Goal: Information Seeking & Learning: Find specific fact

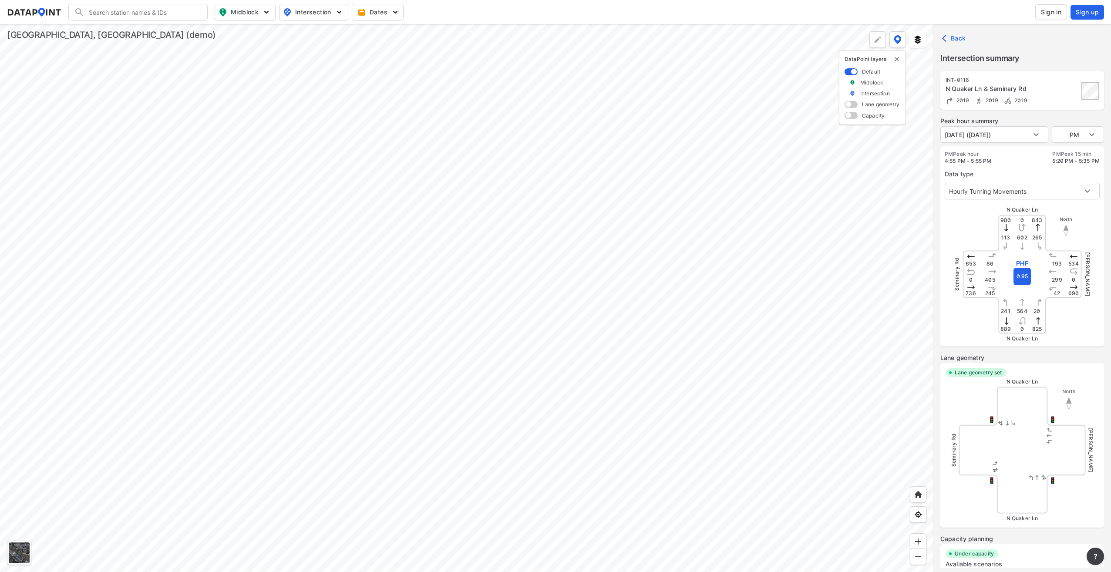
click at [578, 370] on div at bounding box center [466, 298] width 933 height 548
click at [237, 107] on div at bounding box center [466, 298] width 933 height 548
type input "275"
click at [1044, 134] on body "Search Please enter a search term. Midblock Intersection Dates Sign in Sign up …" at bounding box center [555, 286] width 1111 height 572
click at [994, 156] on li "[DATE] ([DATE])" at bounding box center [967, 151] width 54 height 17
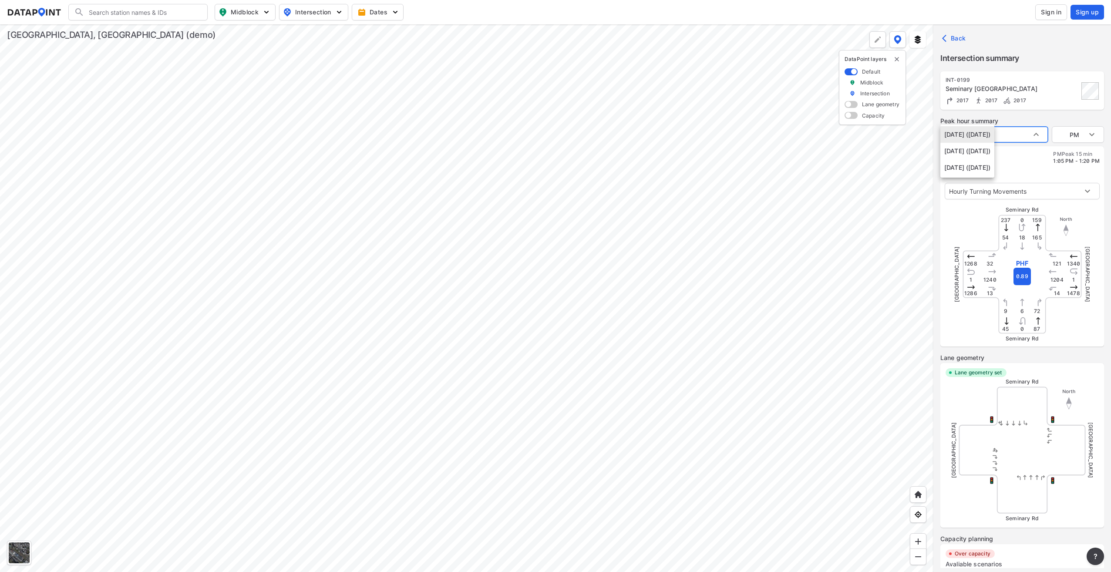
type input "[DATE] ([DATE])"
type input "AM"
type input "[DATE] ([DATE])"
type input "PM"
click at [110, 102] on div at bounding box center [466, 298] width 933 height 548
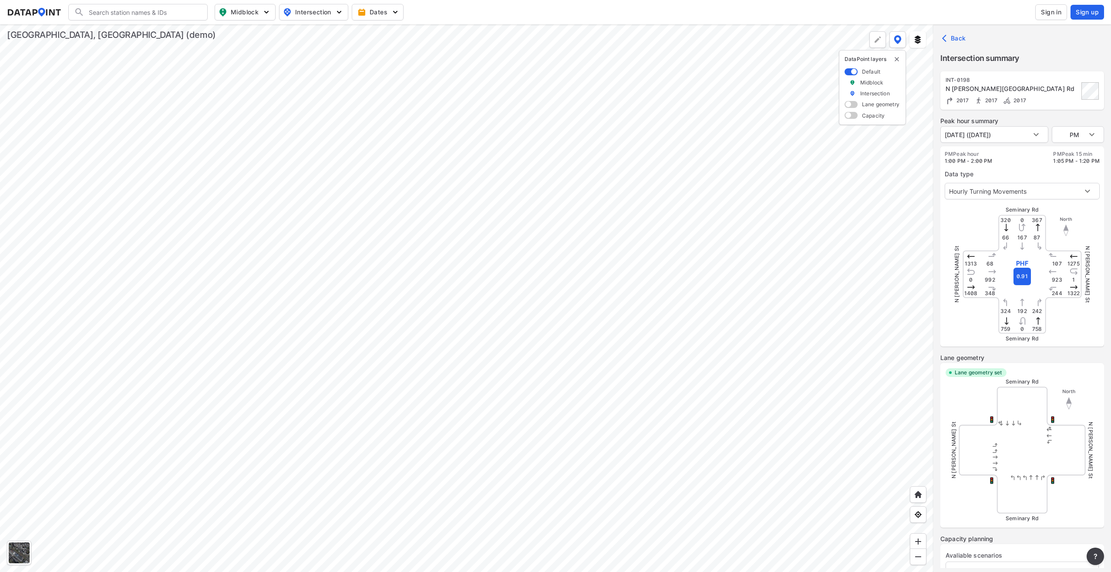
type input "601"
click at [1039, 136] on body "Search Please enter a search term. Midblock Intersection Dates Sign in Sign up …" at bounding box center [555, 286] width 1111 height 572
click at [994, 151] on li "[DATE] ([DATE])" at bounding box center [967, 151] width 54 height 17
type input "[DATE] ([DATE])"
type input "AM"
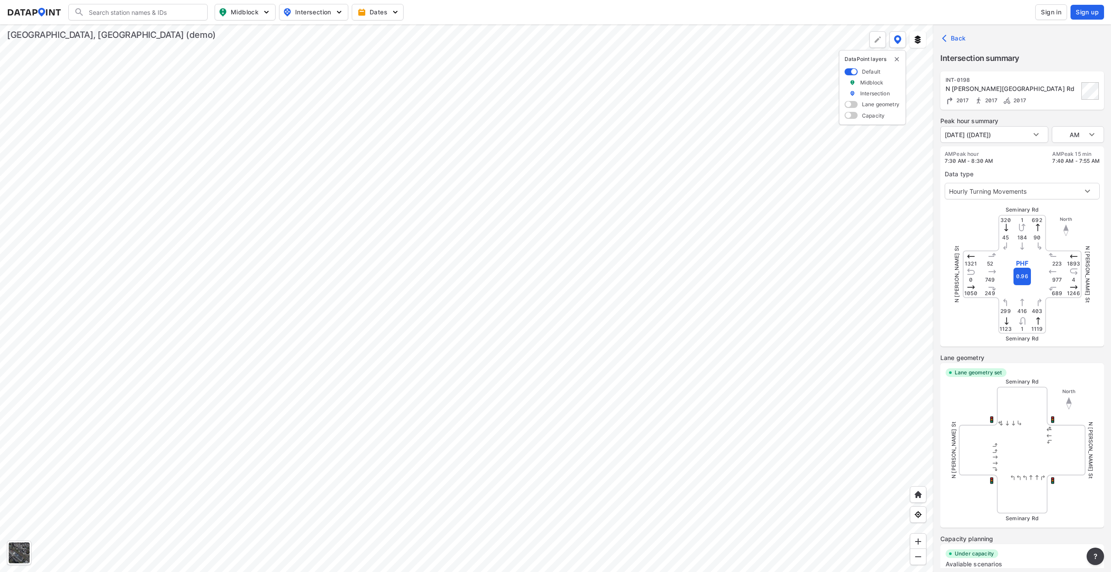
click at [168, 187] on div at bounding box center [466, 298] width 933 height 548
type input "275"
click at [1042, 133] on body "Search Please enter a search term. Midblock Intersection Dates Sign in Sign up …" at bounding box center [555, 286] width 1111 height 572
click at [994, 151] on li "[DATE] ([DATE])" at bounding box center [967, 151] width 54 height 17
type input "[DATE] ([DATE])"
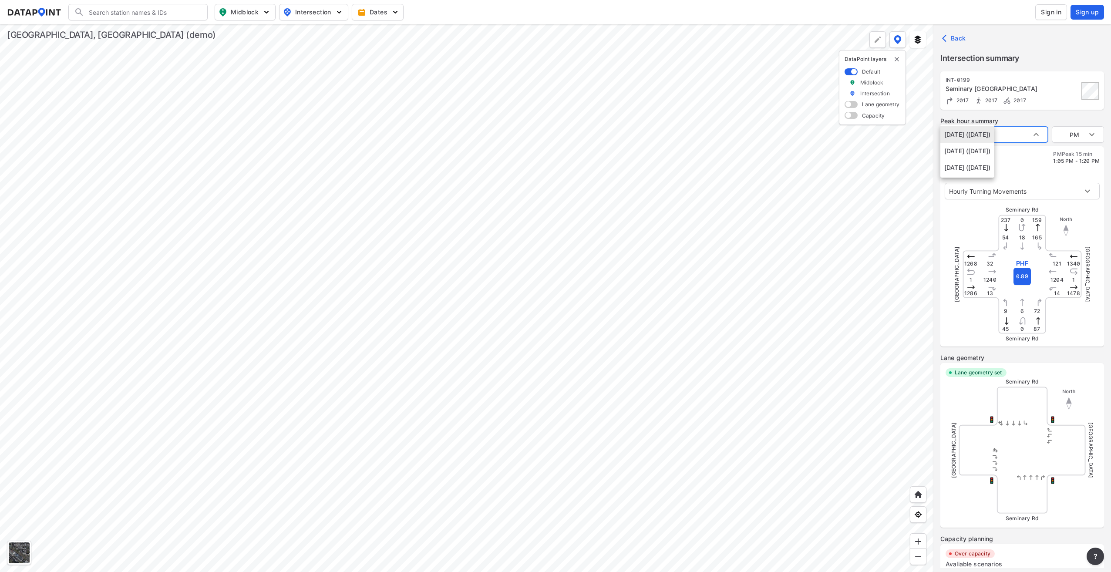
type input "AM"
